Goal: Task Accomplishment & Management: Manage account settings

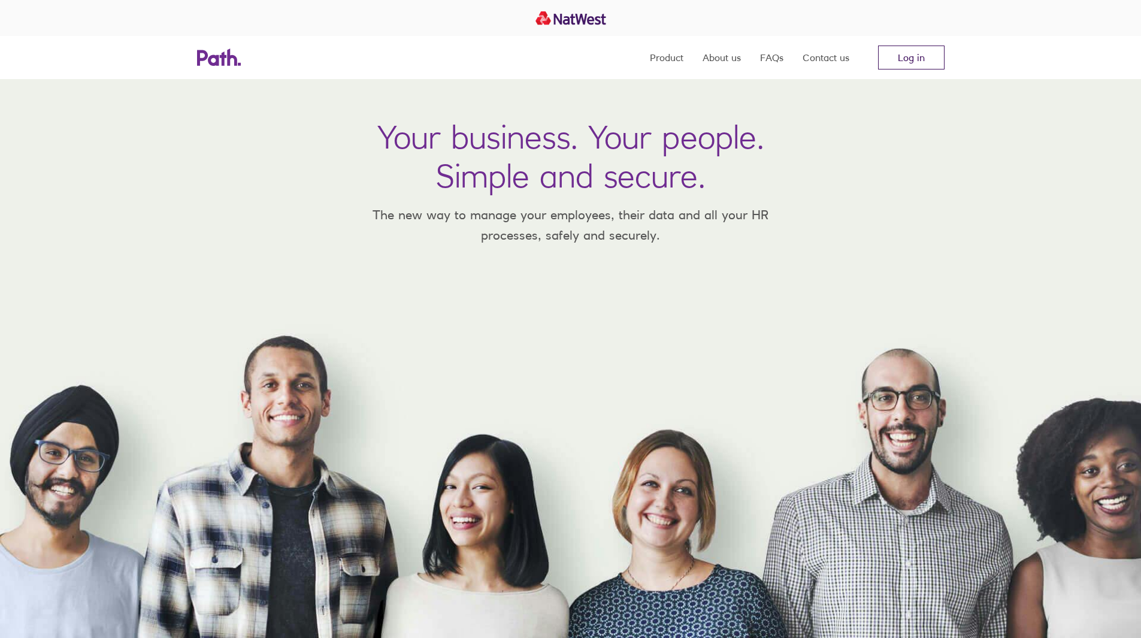
click at [914, 67] on link "Log in" at bounding box center [911, 58] width 66 height 24
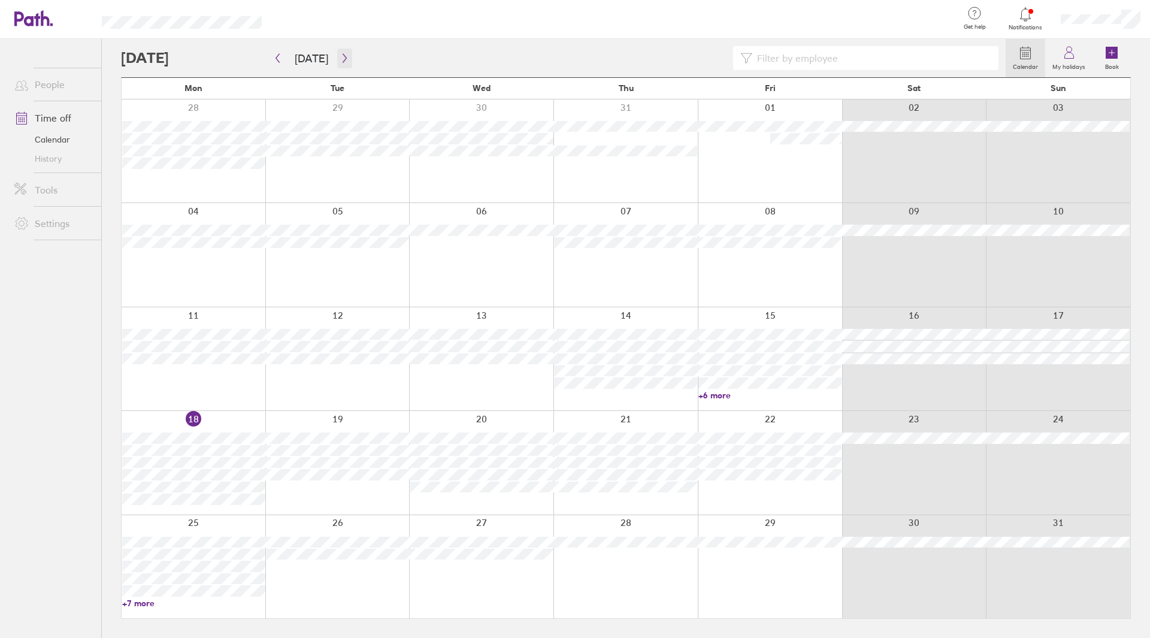
click at [341, 60] on icon "button" at bounding box center [344, 58] width 9 height 10
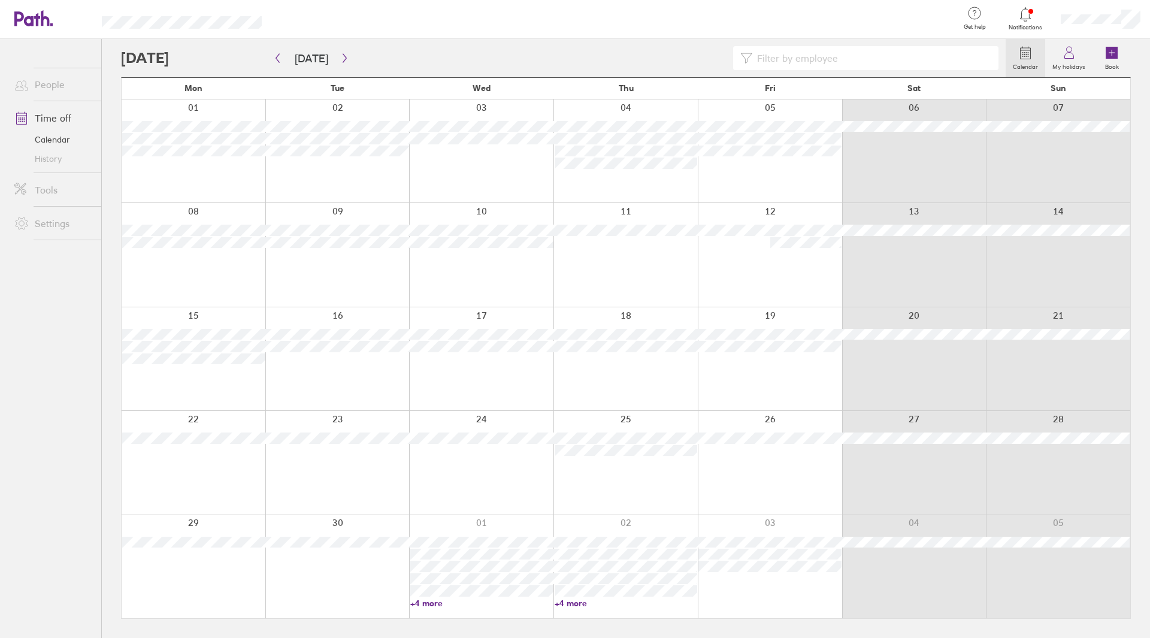
click at [1142, 20] on div at bounding box center [1100, 19] width 99 height 38
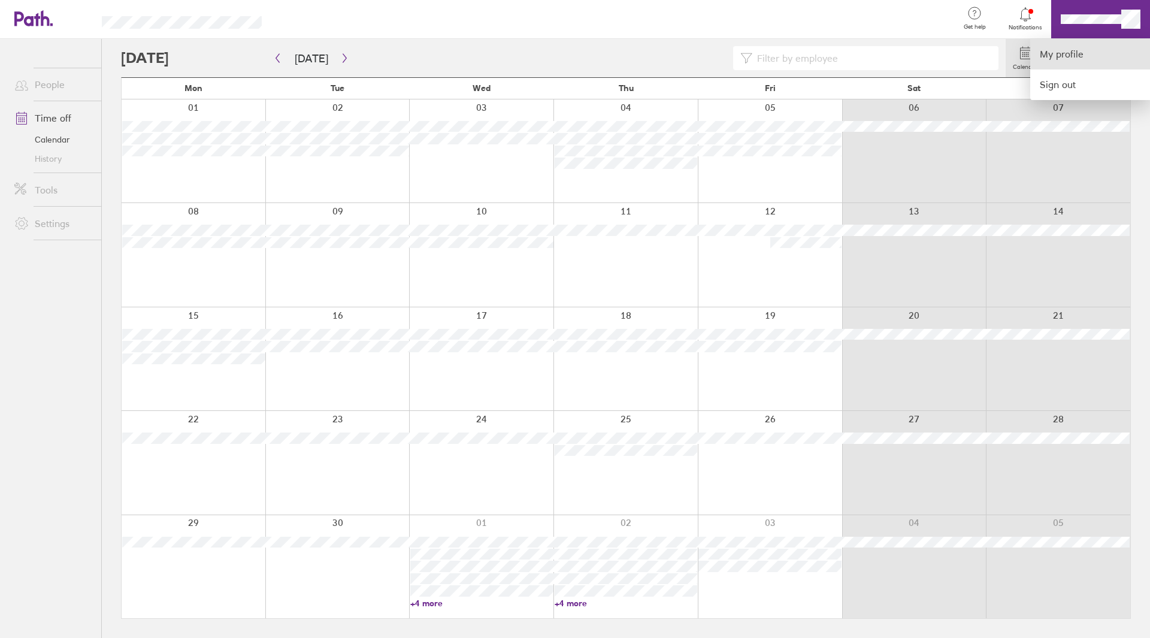
click at [1068, 62] on link "My profile" at bounding box center [1090, 54] width 120 height 31
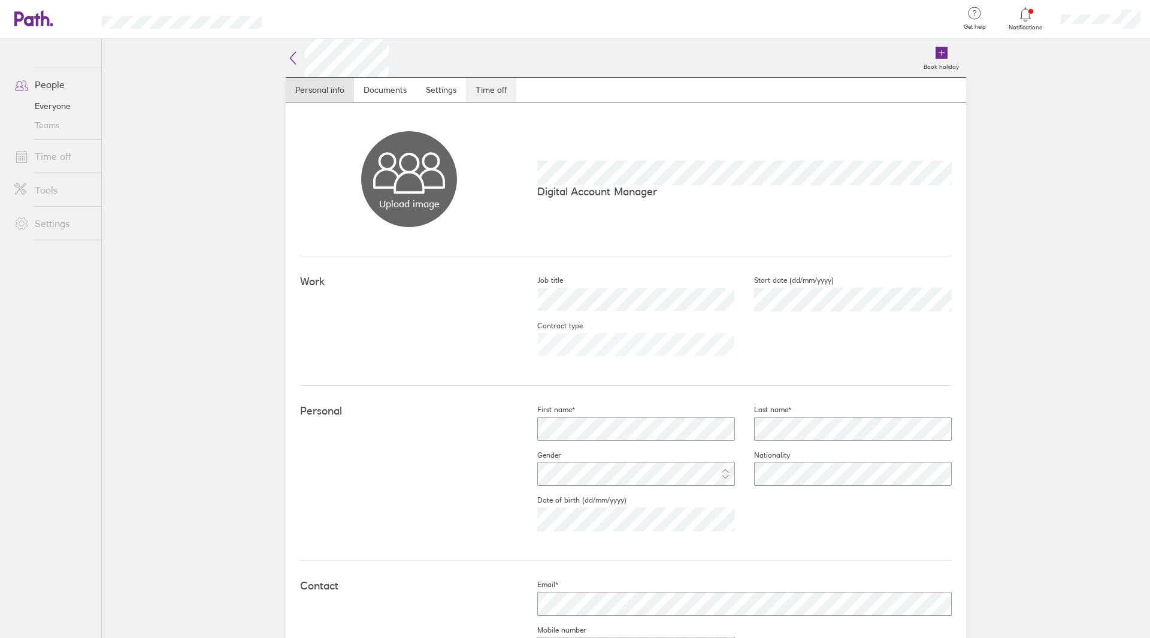
click at [469, 89] on link "Time off" at bounding box center [491, 90] width 50 height 24
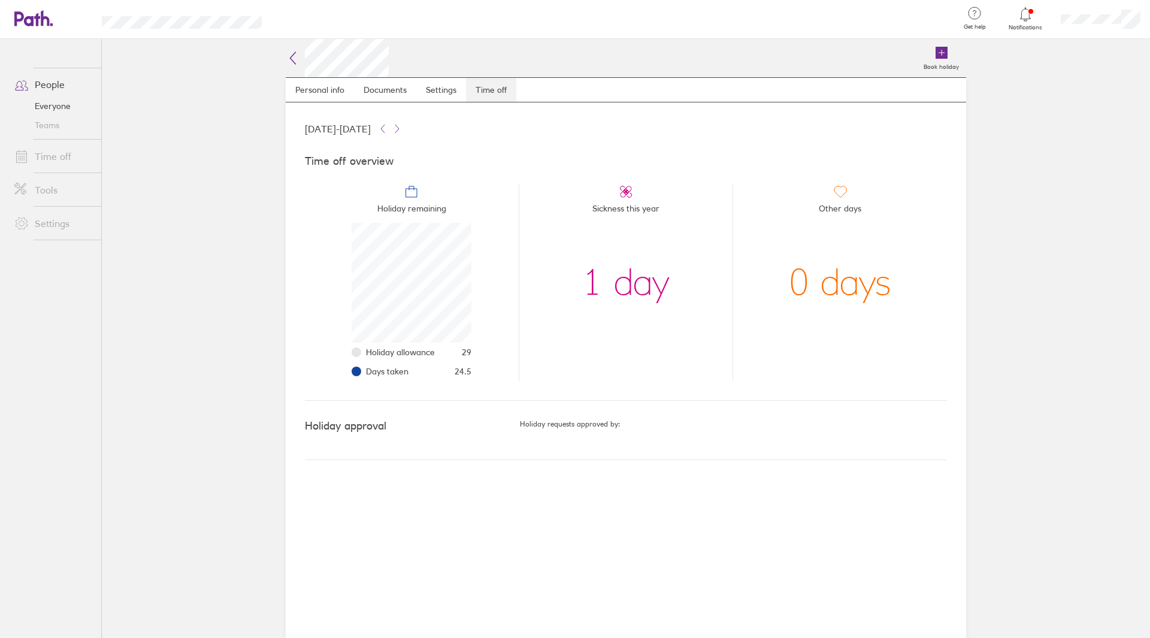
scroll to position [120, 120]
drag, startPoint x: 434, startPoint y: 123, endPoint x: 432, endPoint y: 131, distance: 8.0
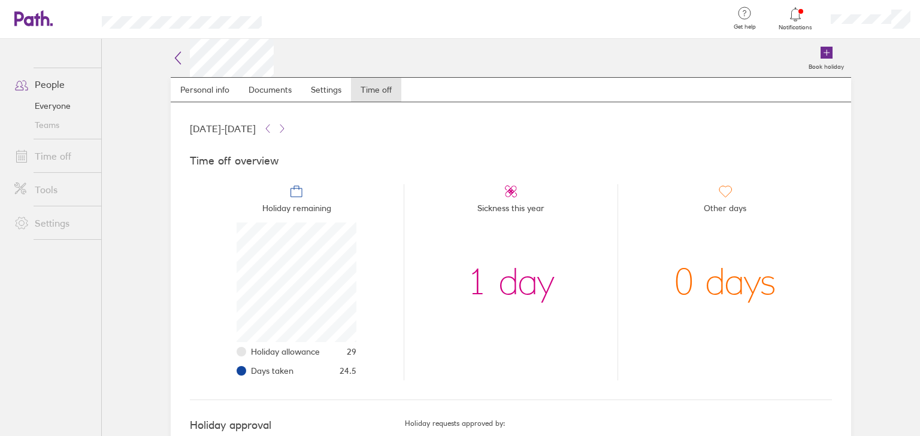
scroll to position [120, 120]
